Goal: Information Seeking & Learning: Obtain resource

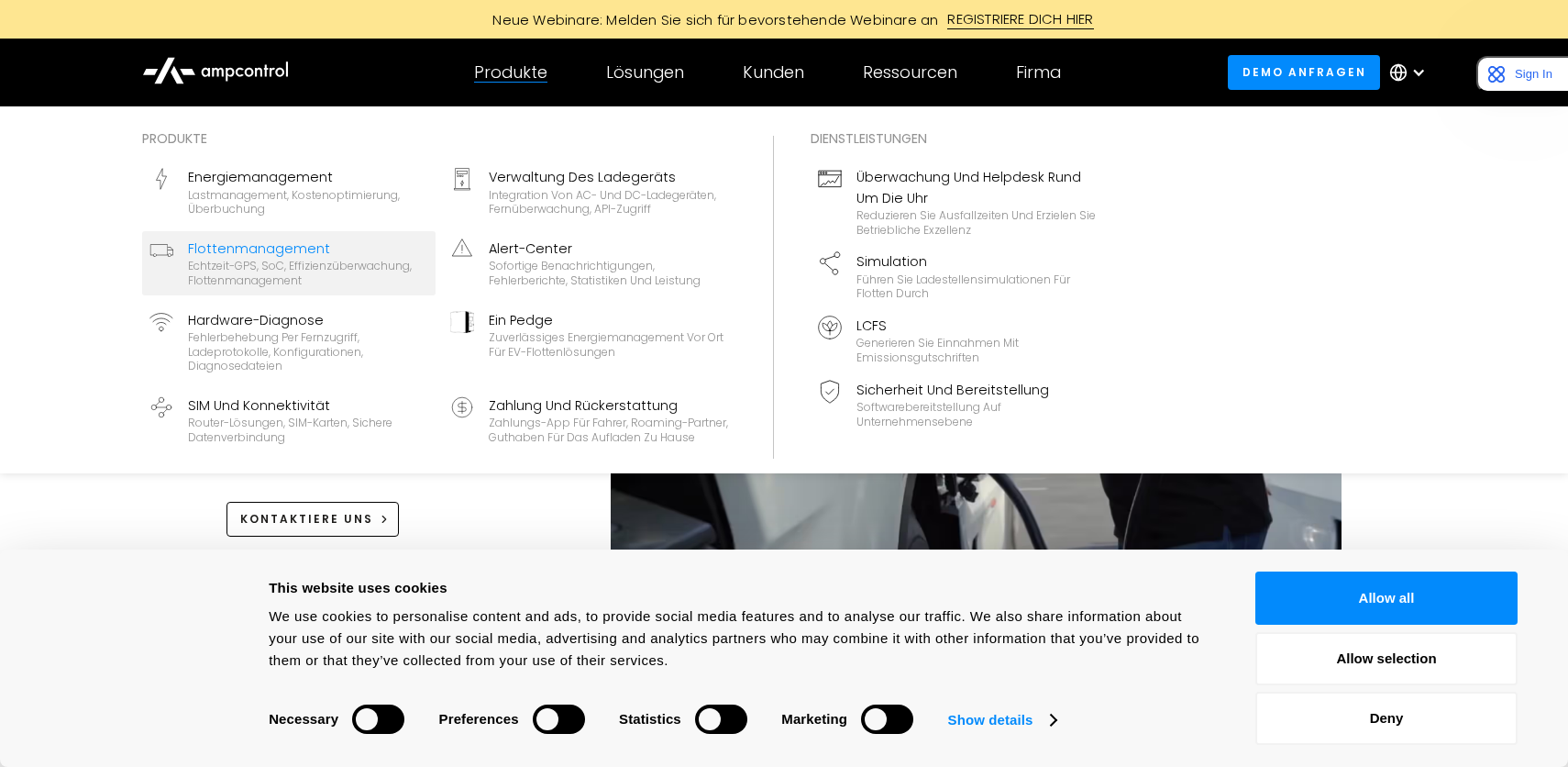
click at [319, 244] on div "Flottenmanagement" at bounding box center [309, 248] width 240 height 21
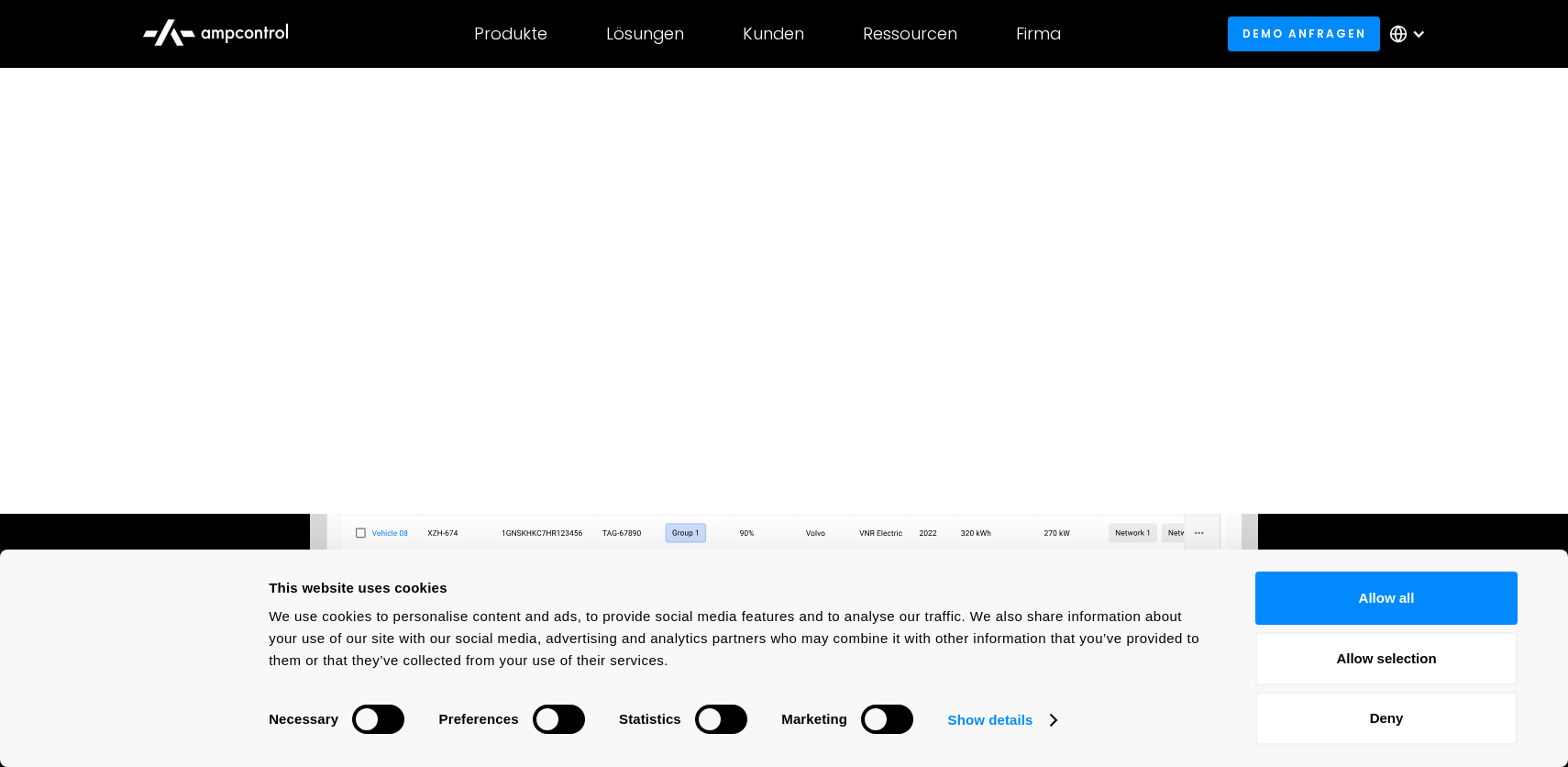
scroll to position [338, 0]
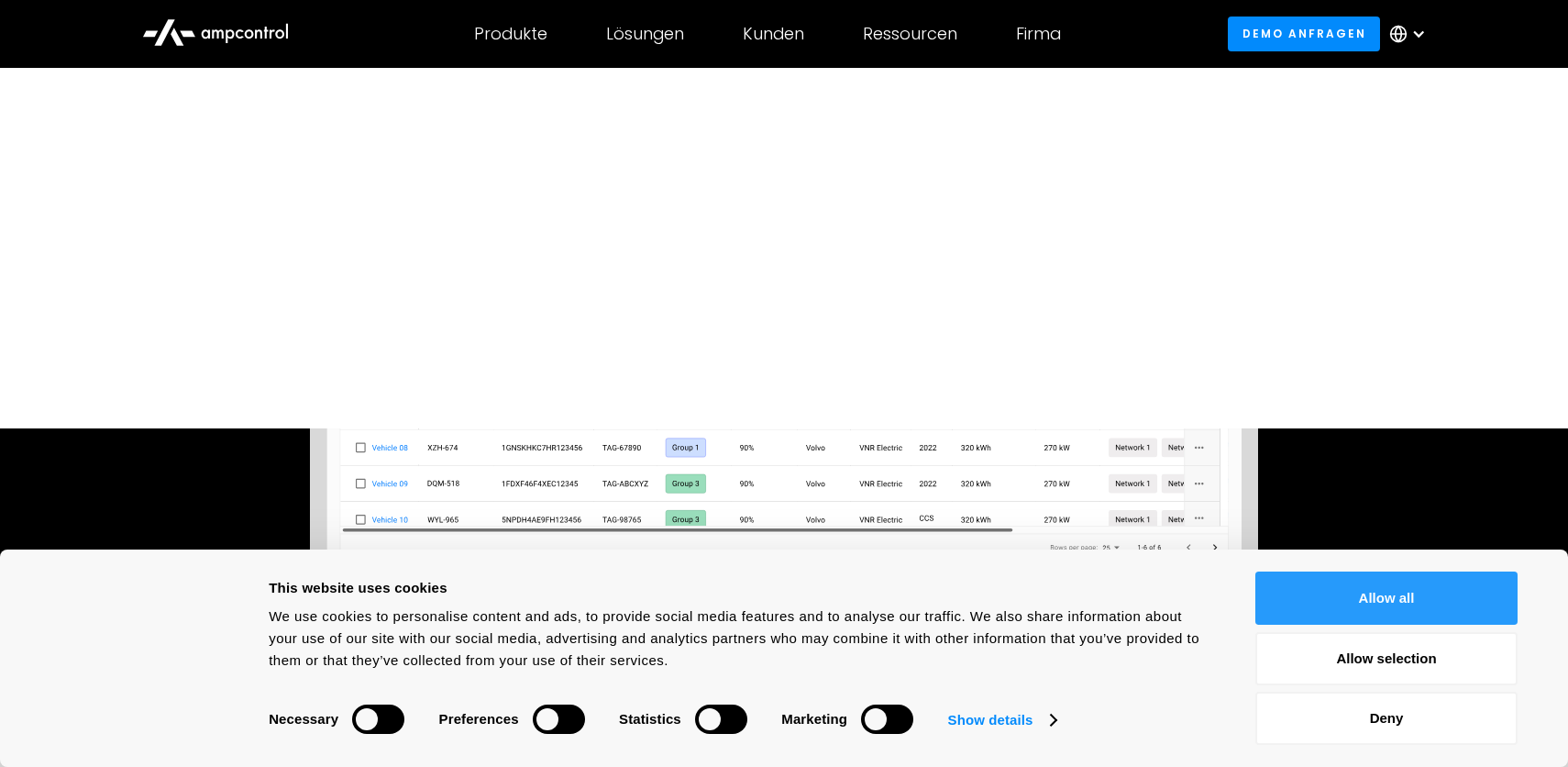
click at [1418, 585] on button "Allow all" at bounding box center [1387, 597] width 263 height 53
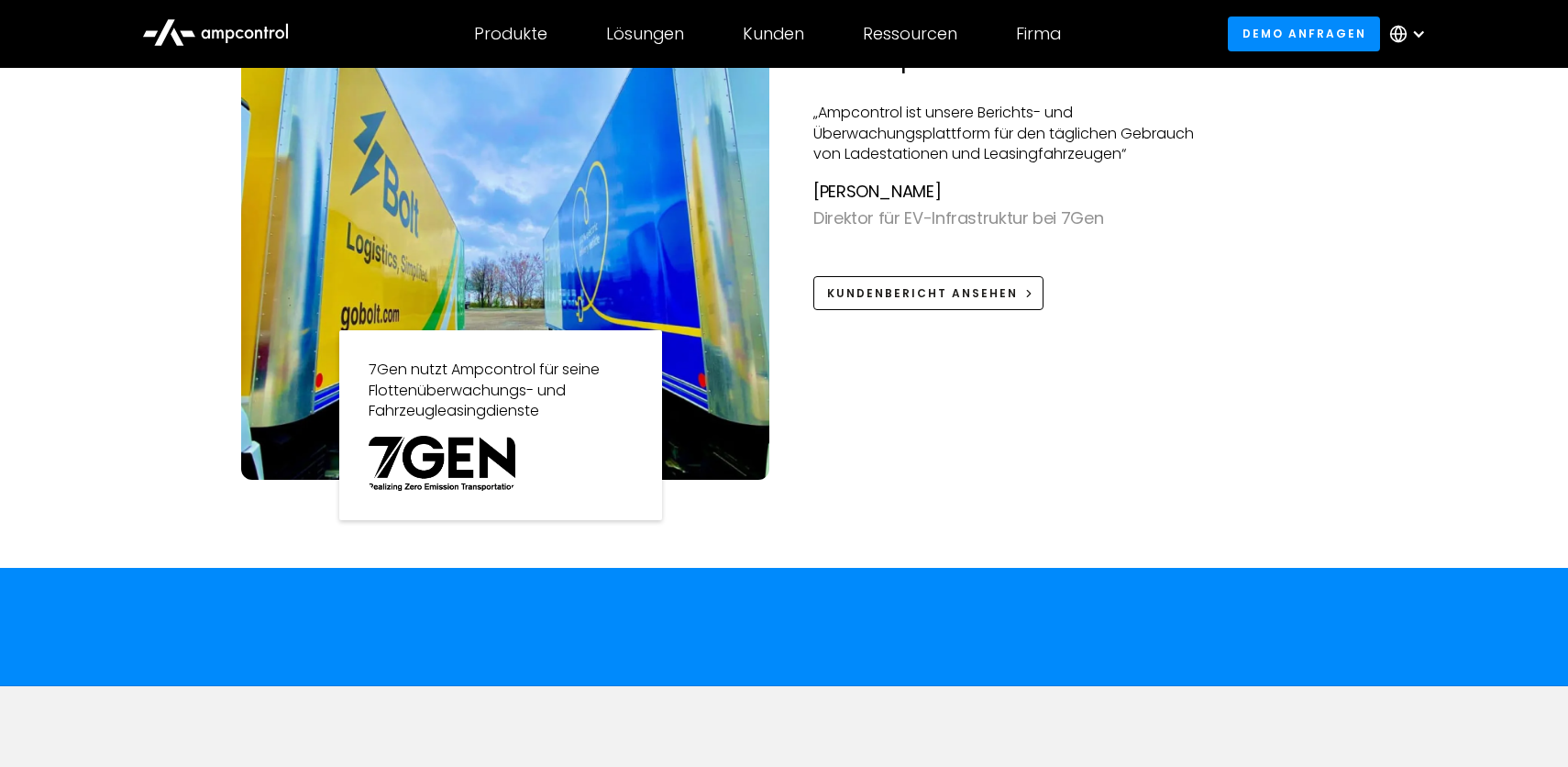
scroll to position [1903, 0]
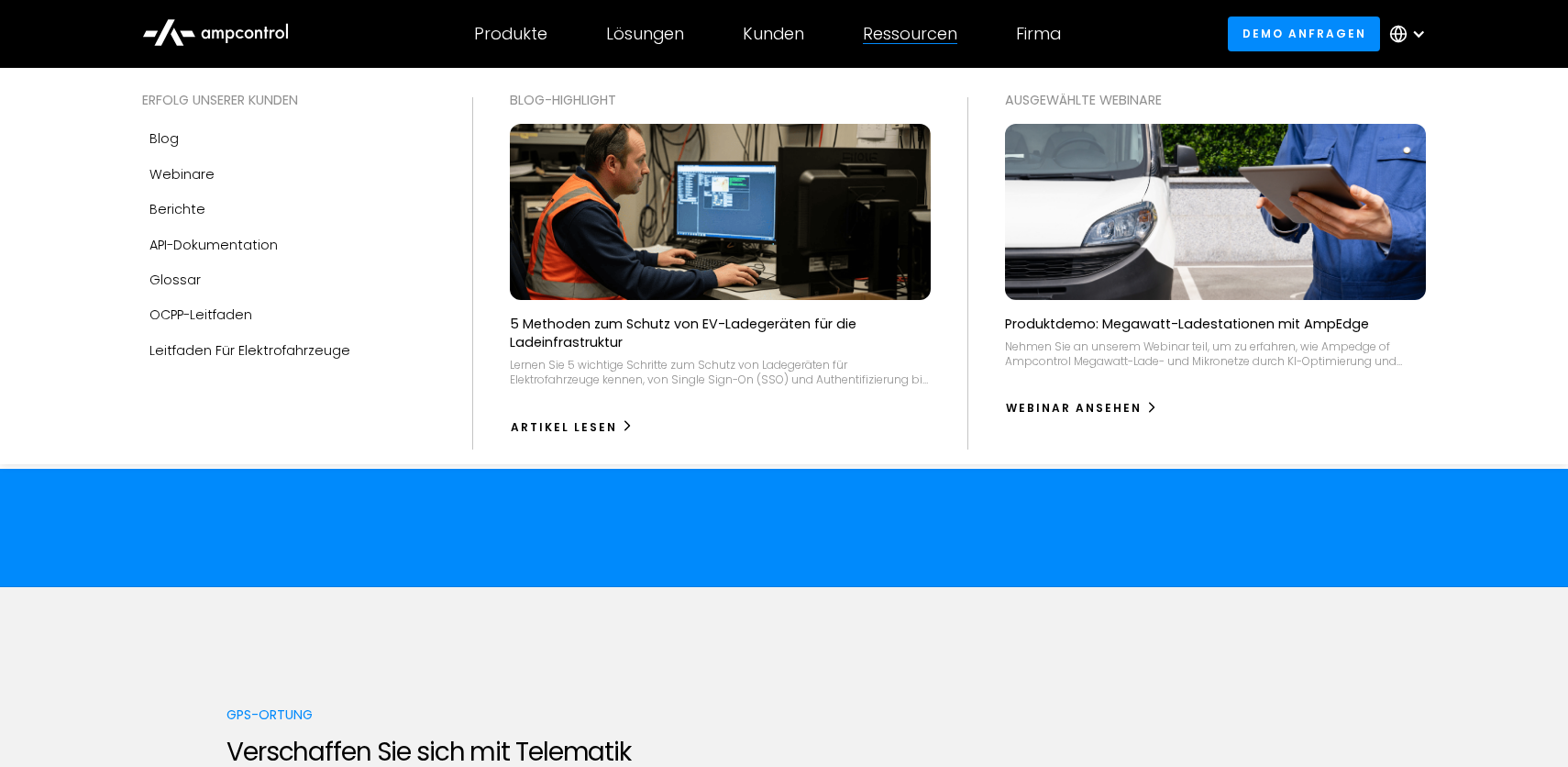
click at [128, 183] on div "Erfolg unserer Kunden Blog Webinare Berichte Produktleitfäden API-Dokumentation…" at bounding box center [289, 266] width 330 height 353
click at [215, 203] on link "Berichte" at bounding box center [289, 208] width 294 height 35
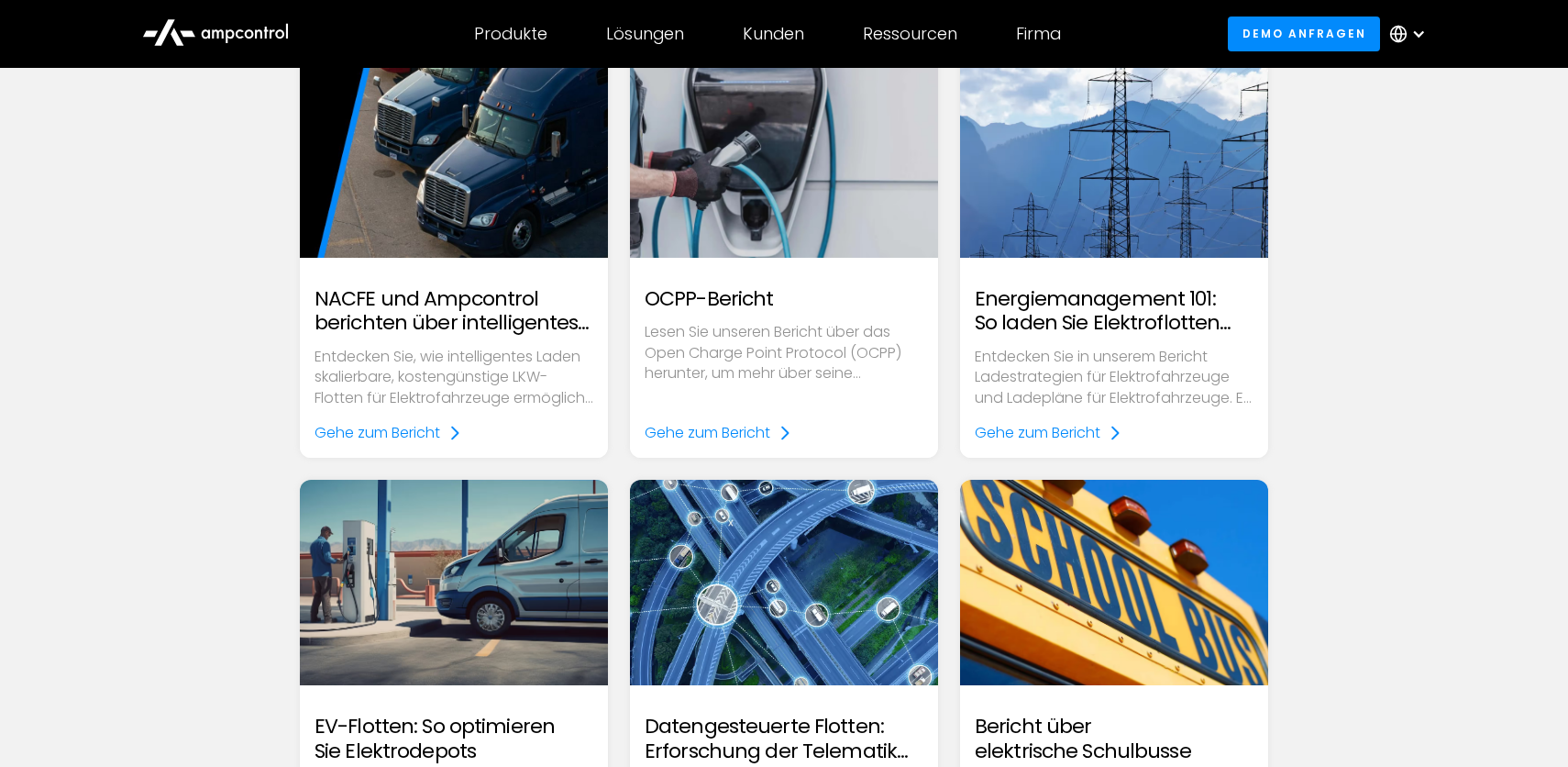
scroll to position [204, 0]
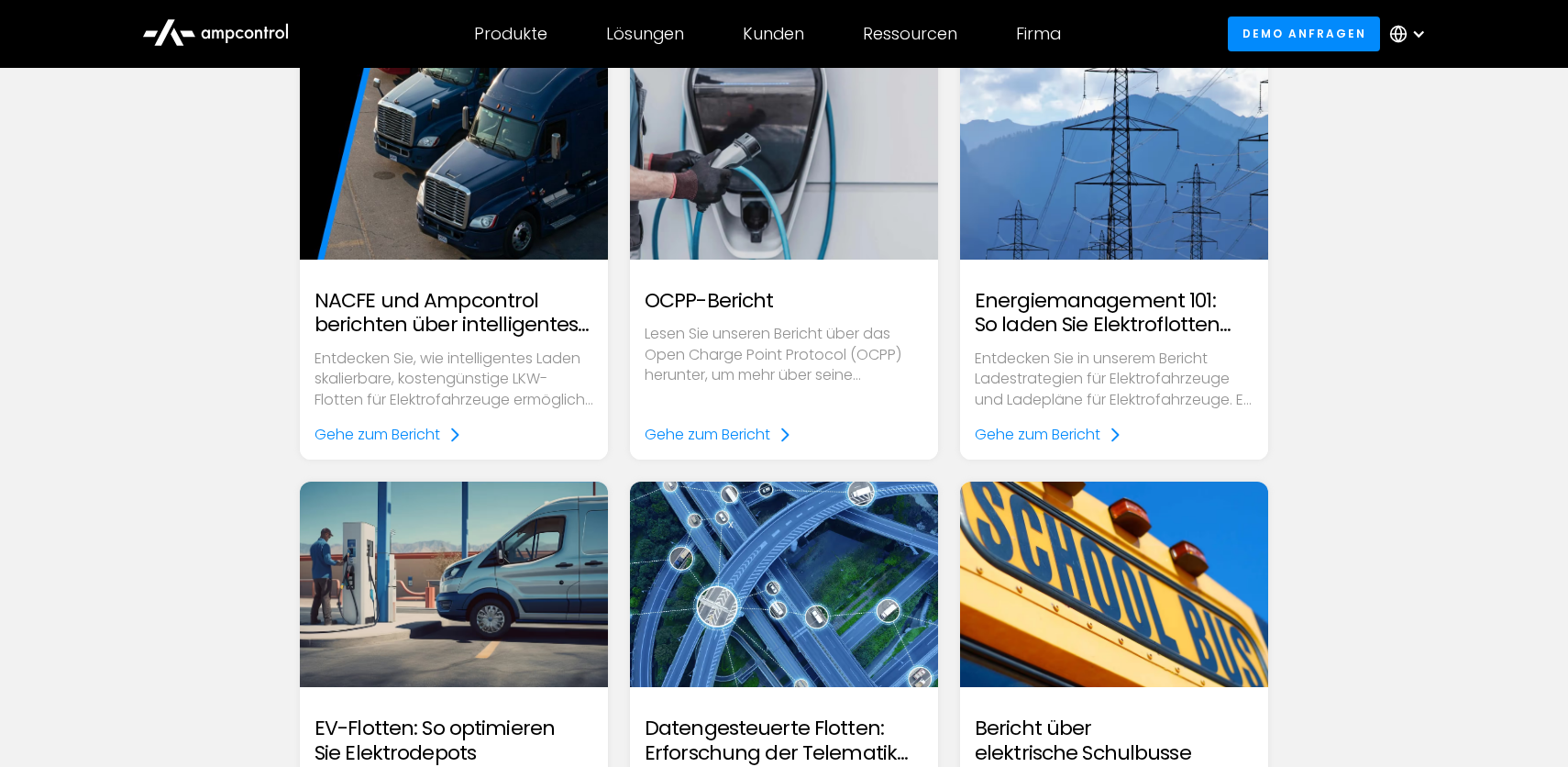
click at [1109, 241] on img at bounding box center [1115, 157] width 354 height 236
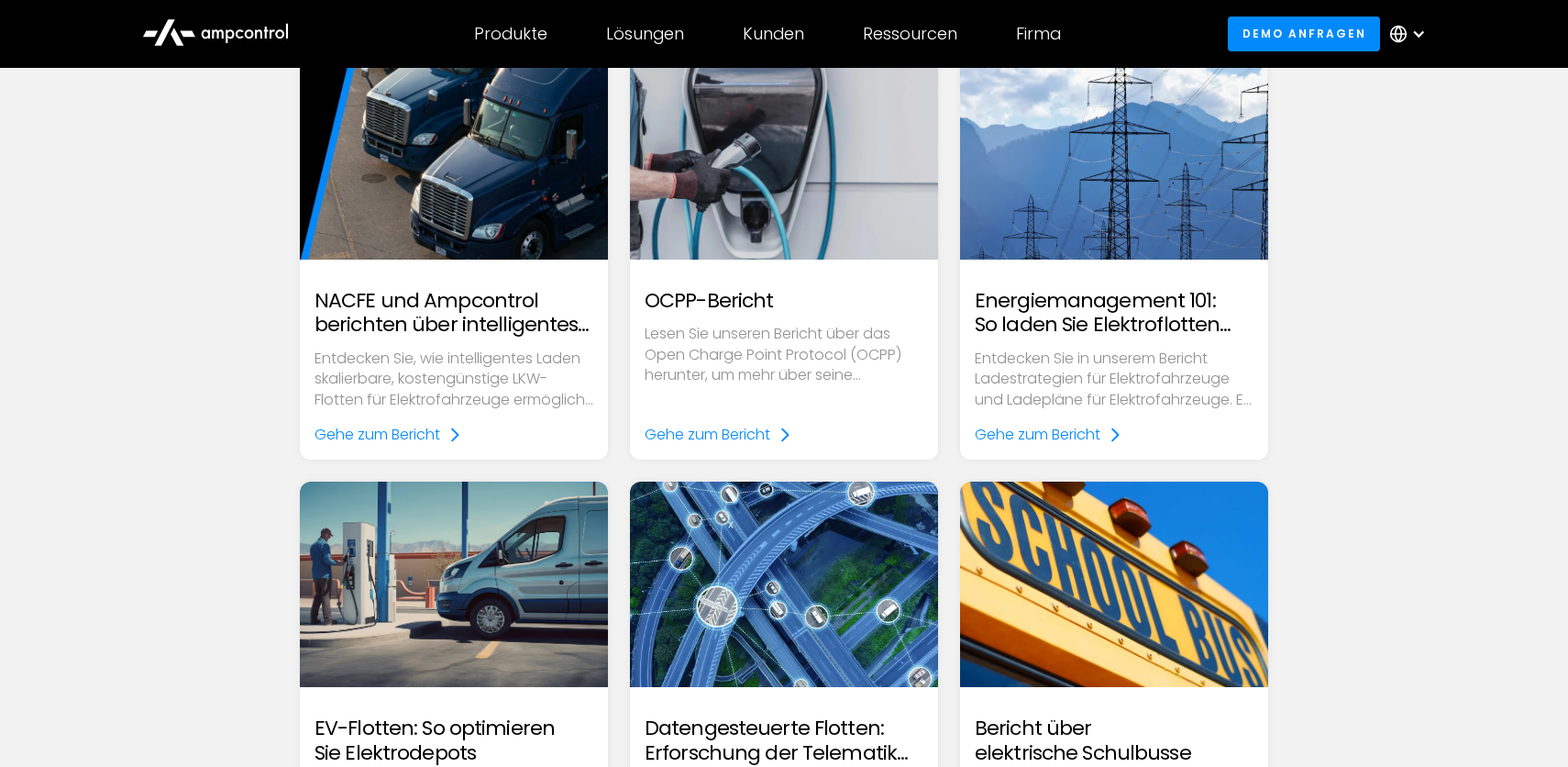
click at [461, 249] on img at bounding box center [454, 157] width 354 height 236
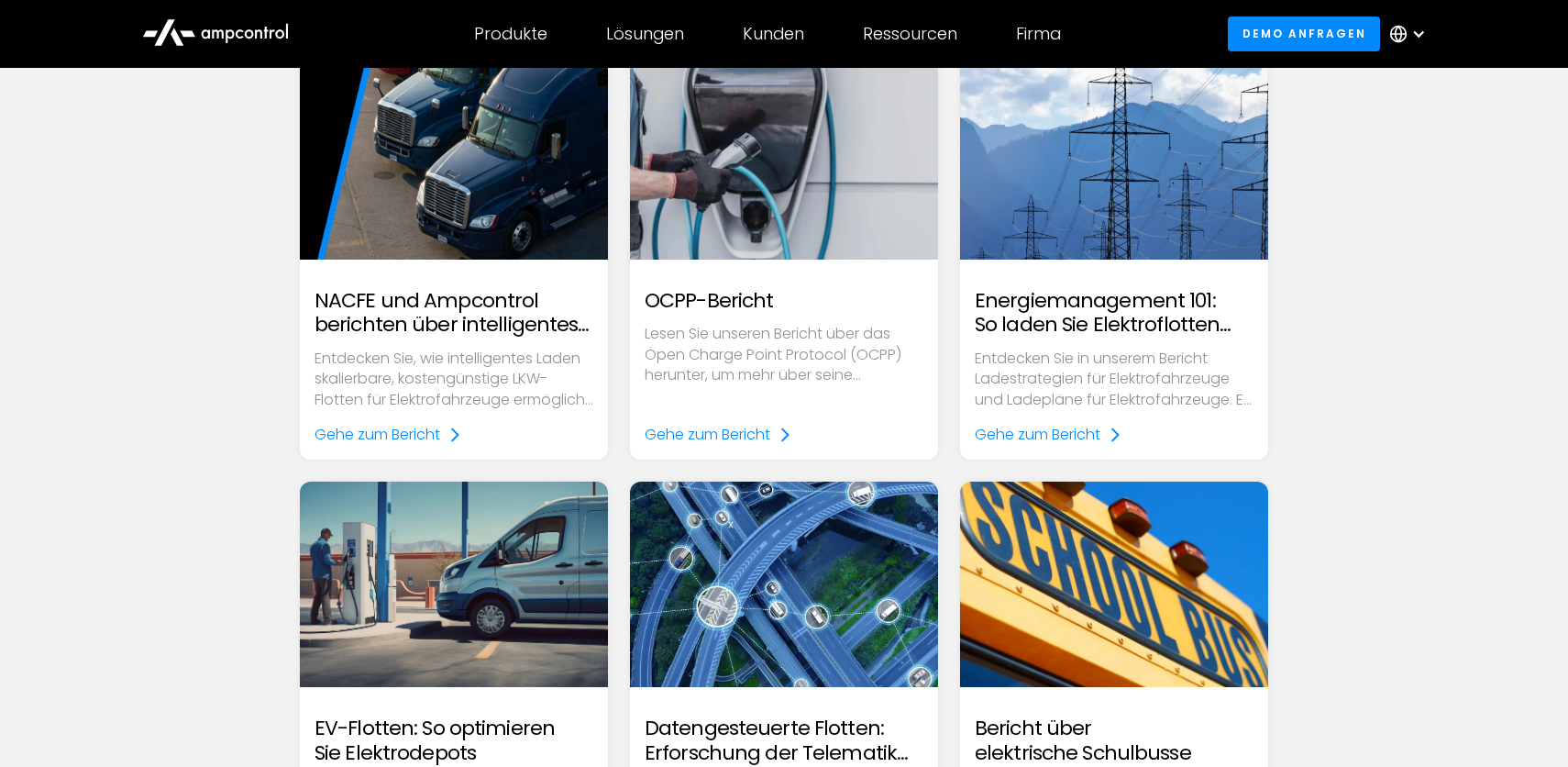
click at [1425, 30] on div at bounding box center [1419, 34] width 15 height 15
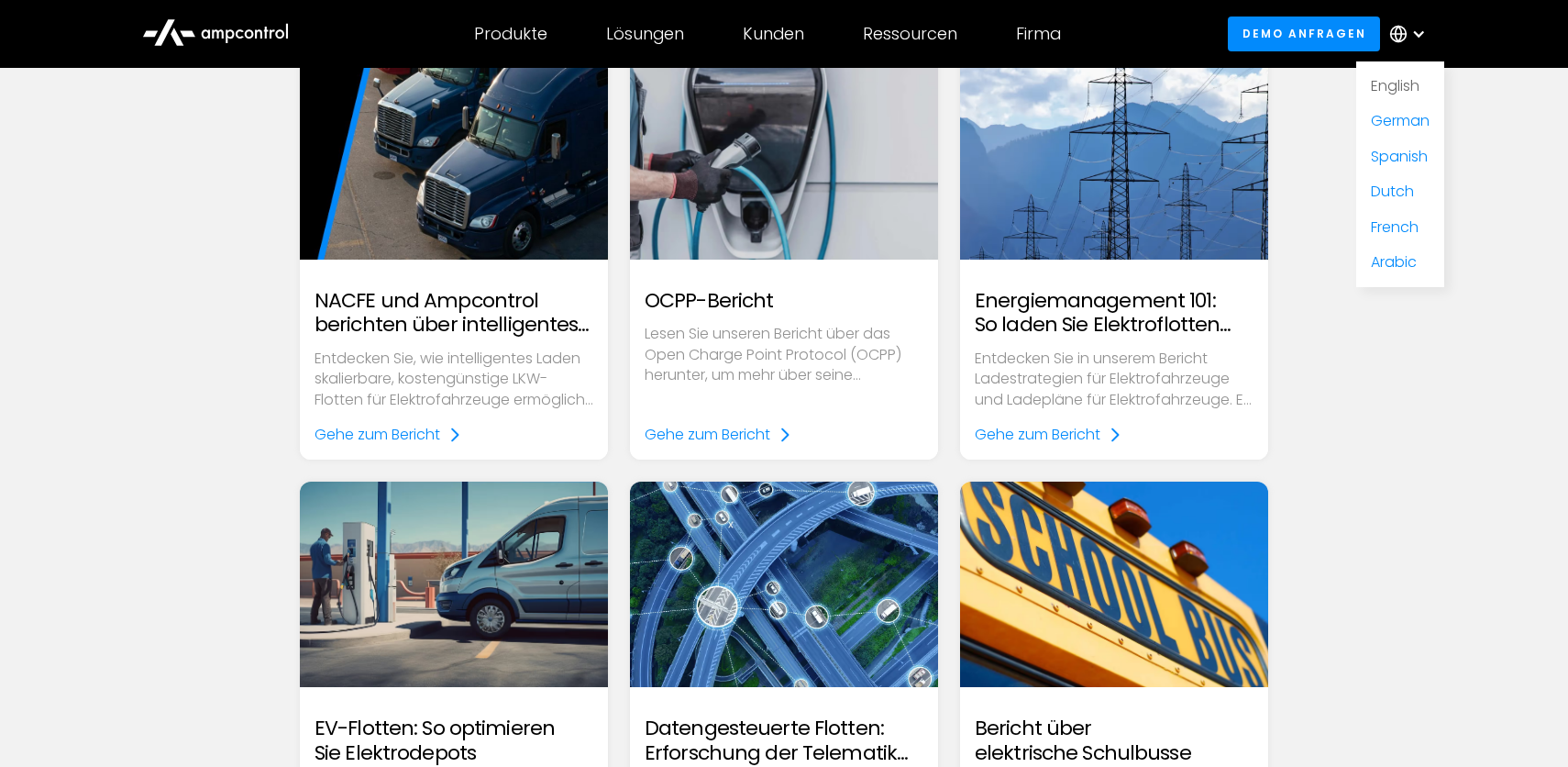
click at [1401, 85] on link "English" at bounding box center [1395, 85] width 49 height 21
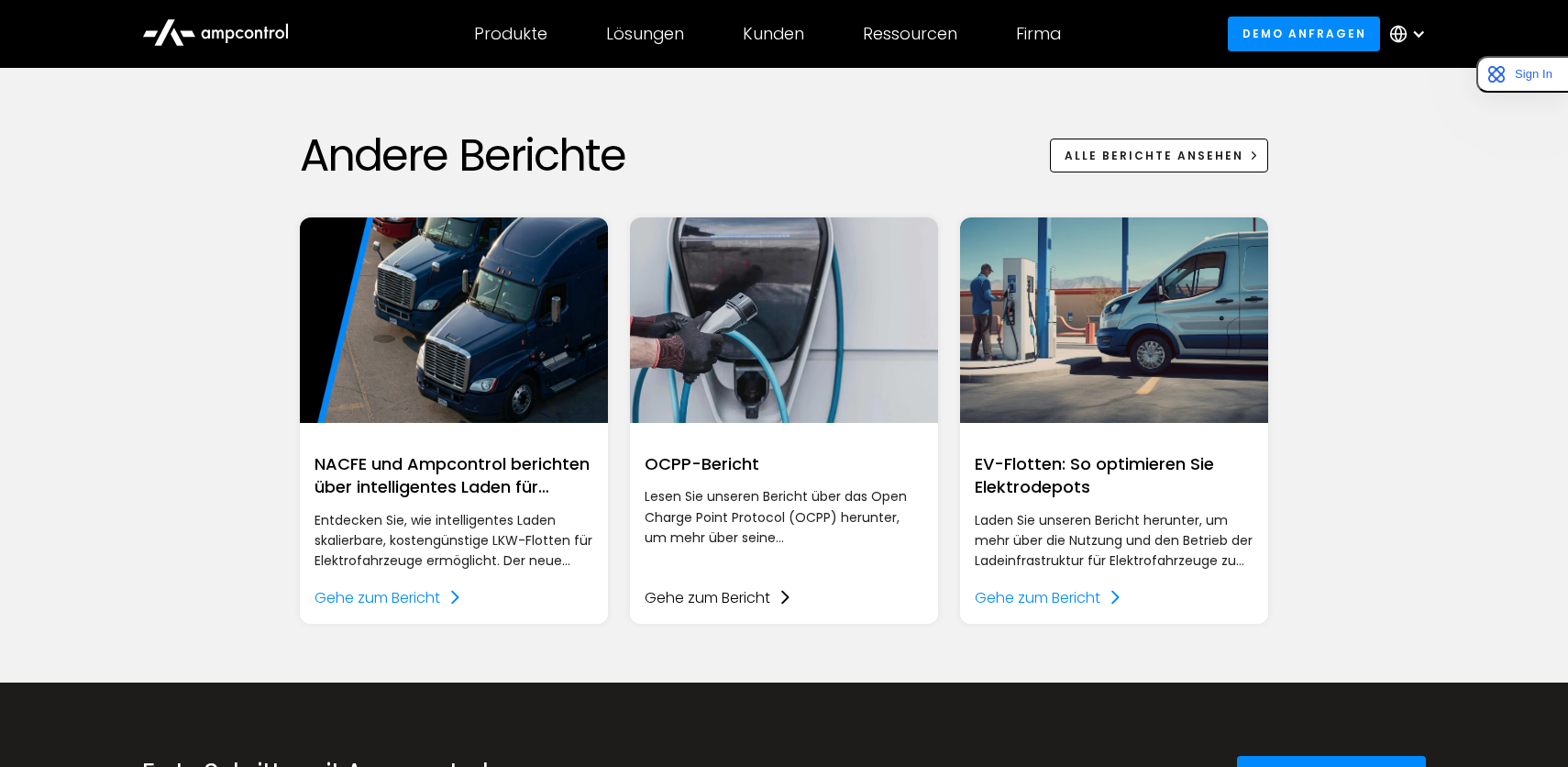
scroll to position [2475, 0]
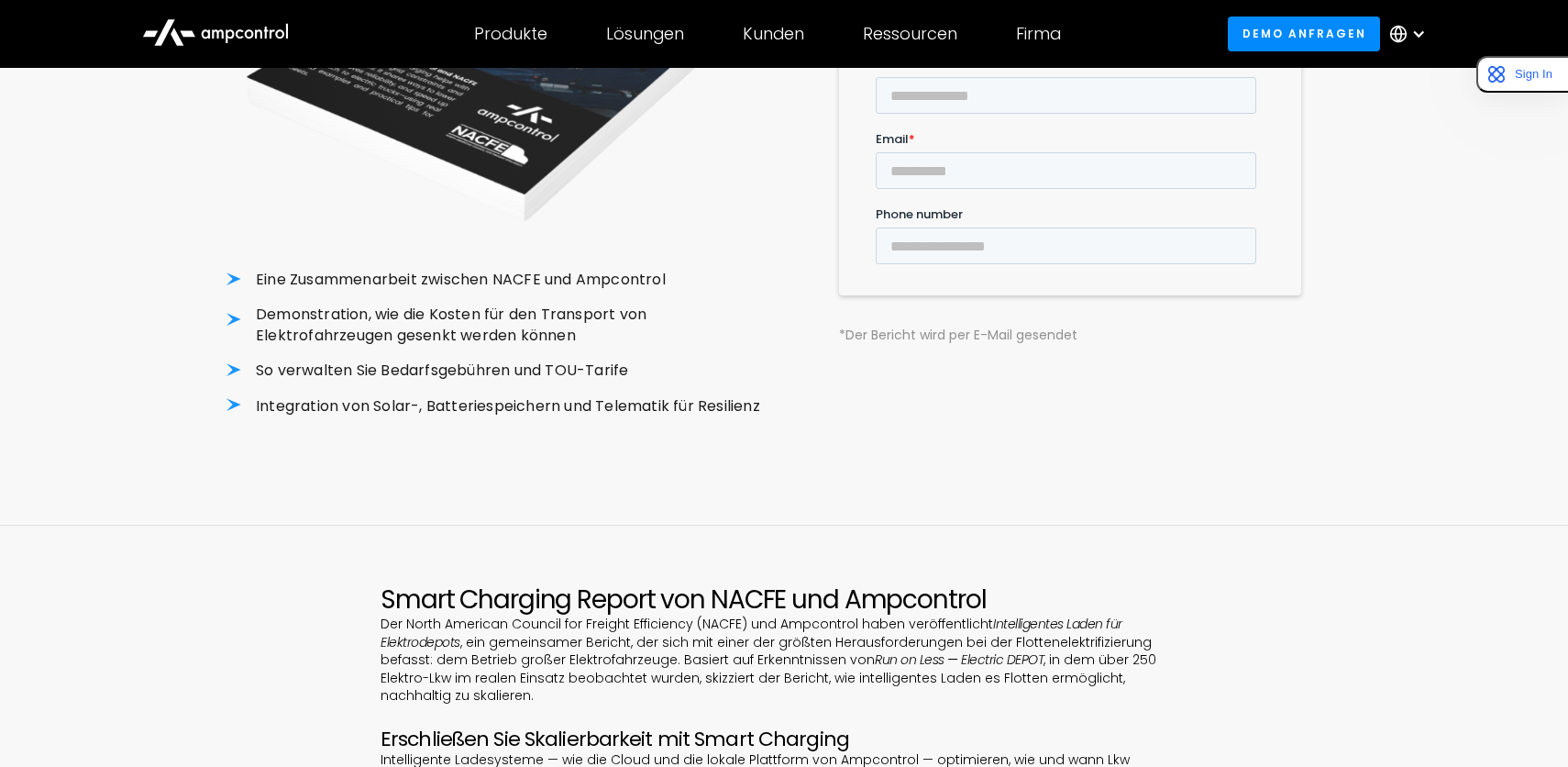
scroll to position [607, 0]
